Goal: Complete application form: Complete application form

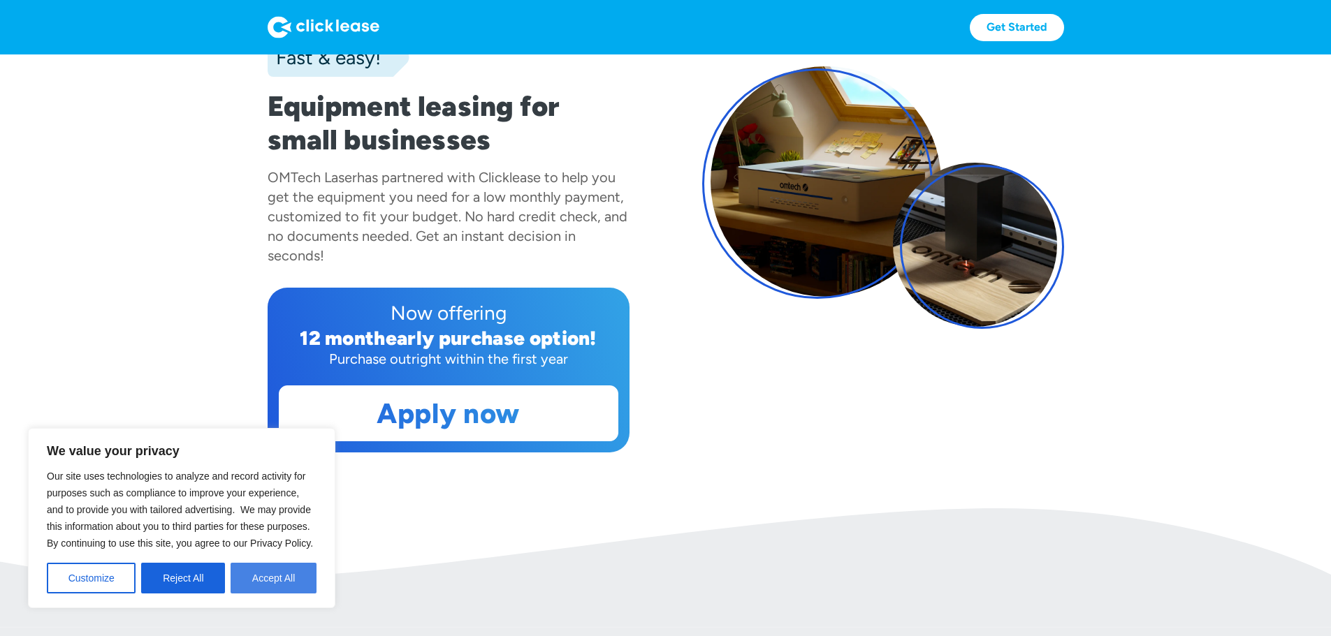
click at [267, 585] on button "Accept All" at bounding box center [274, 578] width 86 height 31
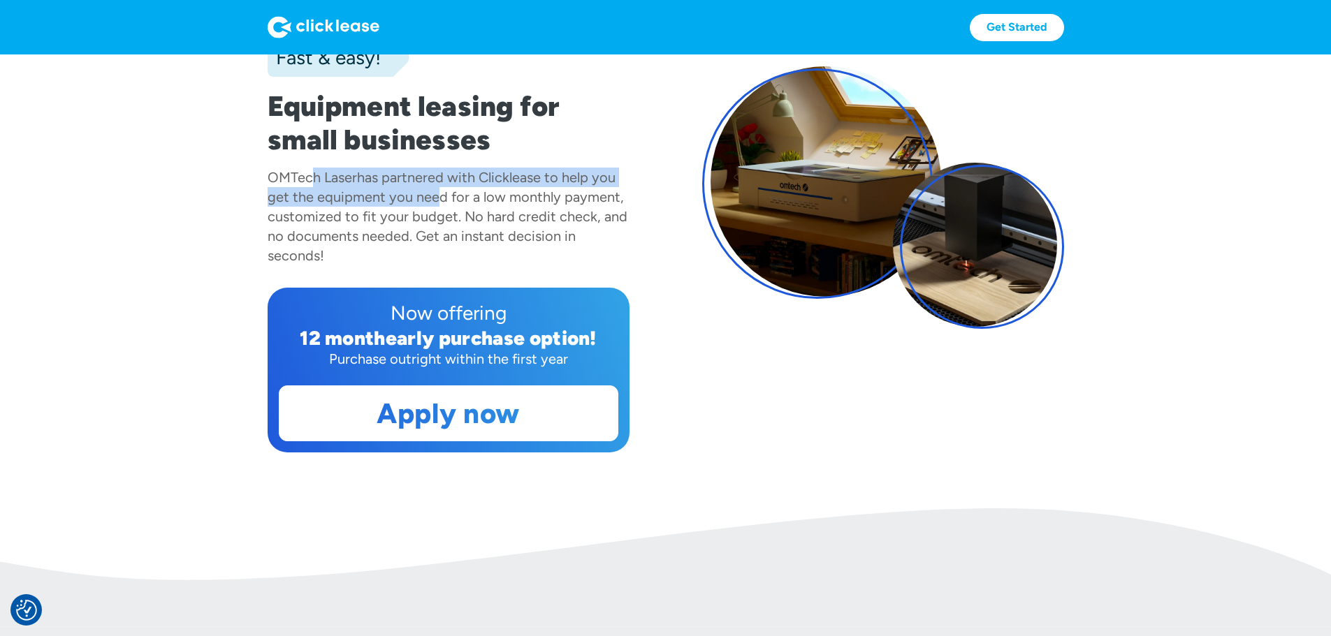
drag, startPoint x: 339, startPoint y: 225, endPoint x: 430, endPoint y: 233, distance: 91.1
click at [430, 233] on div "OMTech Laser has partnered with Clicklease to help you get the equipment you ne…" at bounding box center [449, 217] width 362 height 98
click at [430, 233] on div "has partnered with Clicklease to help you get the equipment you need for a low …" at bounding box center [448, 216] width 360 height 95
click at [417, 233] on div "has partnered with Clicklease to help you get the equipment you need for a low …" at bounding box center [448, 216] width 360 height 95
click at [416, 233] on div "has partnered with Clicklease to help you get the equipment you need for a low …" at bounding box center [448, 216] width 360 height 95
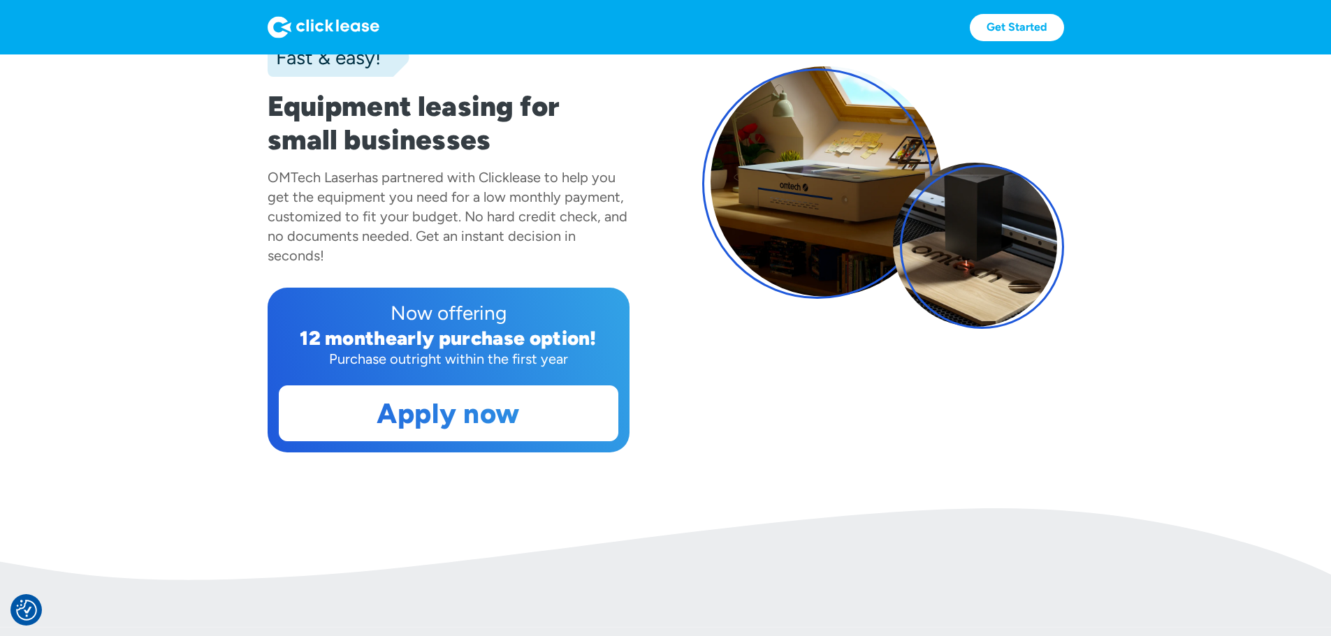
click at [416, 233] on div "has partnered with Clicklease to help you get the equipment you need for a low …" at bounding box center [448, 216] width 360 height 95
drag, startPoint x: 386, startPoint y: 249, endPoint x: 323, endPoint y: 260, distance: 63.7
click at [380, 250] on div "has partnered with Clicklease to help you get the equipment you need for a low …" at bounding box center [448, 216] width 360 height 95
click at [316, 261] on div "has partnered with Clicklease to help you get the equipment you need for a low …" at bounding box center [448, 216] width 360 height 95
drag, startPoint x: 390, startPoint y: 268, endPoint x: 495, endPoint y: 268, distance: 104.8
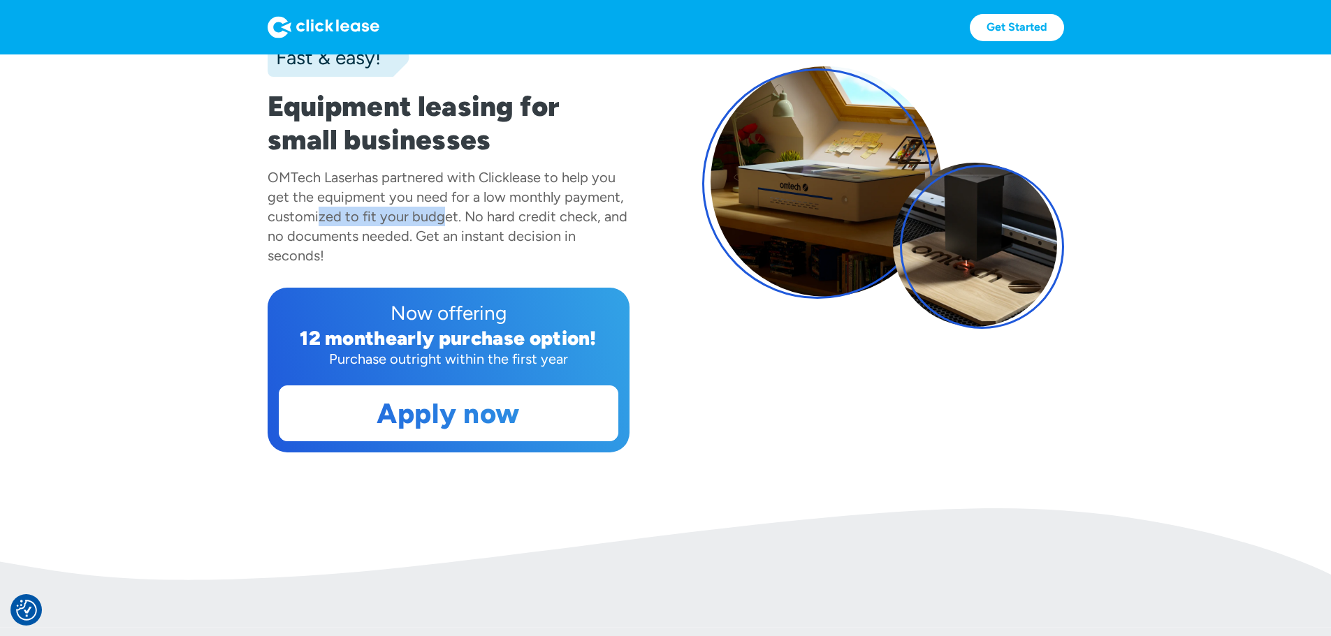
click at [488, 264] on div "has partnered with Clicklease to help you get the equipment you need for a low …" at bounding box center [448, 216] width 360 height 95
drag, startPoint x: 495, startPoint y: 268, endPoint x: 479, endPoint y: 268, distance: 15.4
click at [492, 264] on div "has partnered with Clicklease to help you get the equipment you need for a low …" at bounding box center [448, 216] width 360 height 95
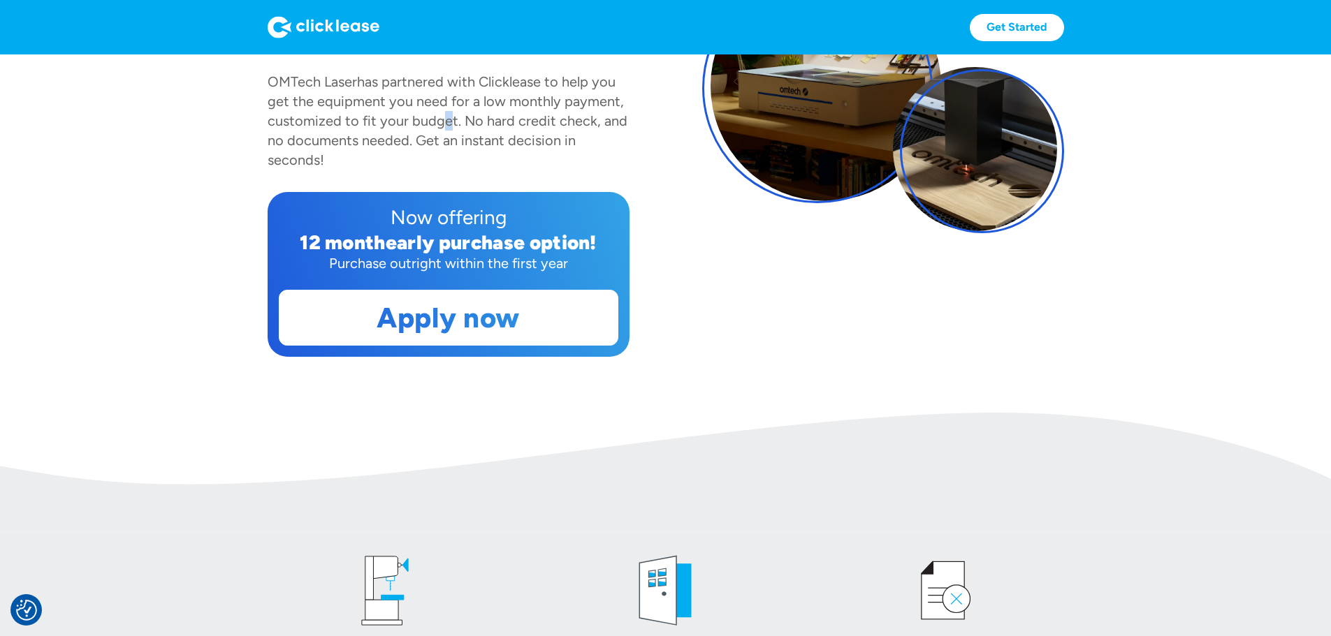
scroll to position [279, 0]
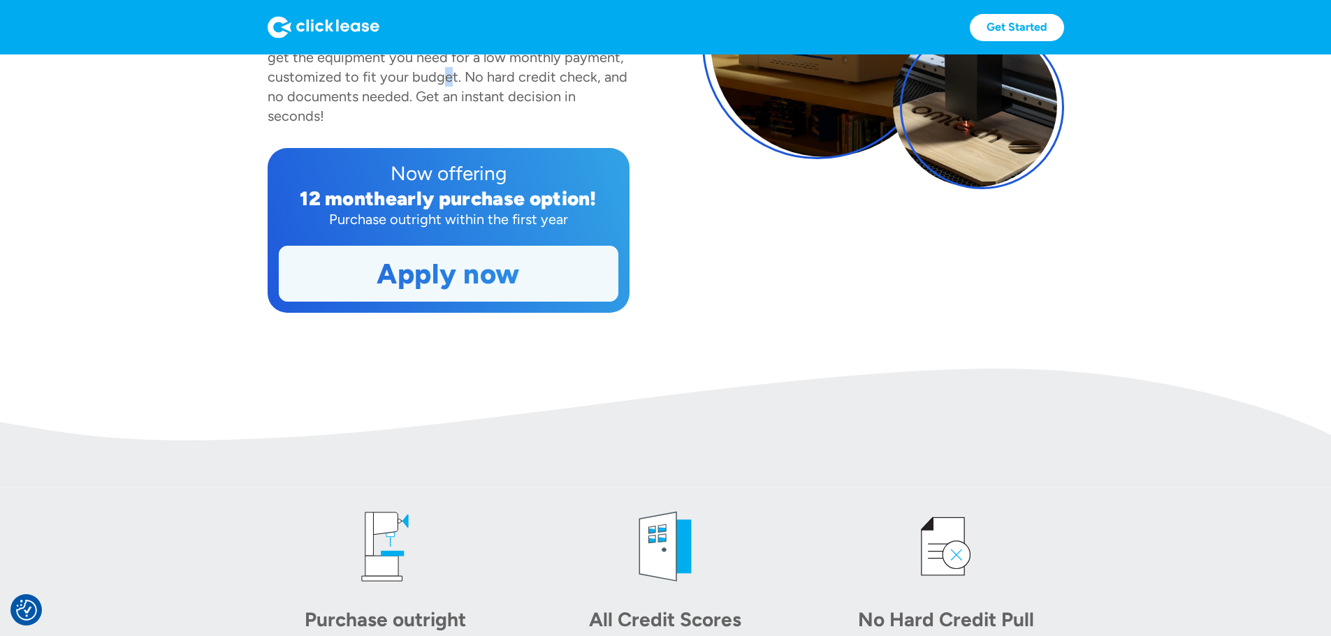
click at [385, 301] on link "Apply now" at bounding box center [448, 274] width 338 height 54
